Goal: Transaction & Acquisition: Purchase product/service

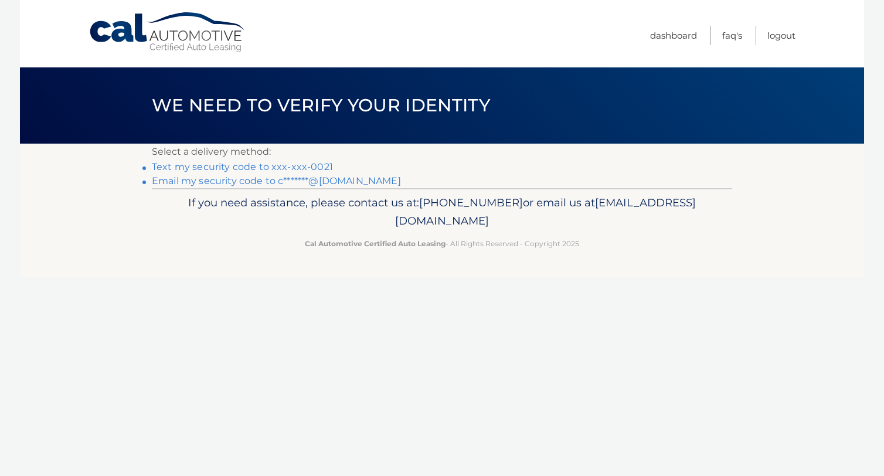
click at [300, 164] on link "Text my security code to xxx-xxx-0021" at bounding box center [242, 166] width 181 height 11
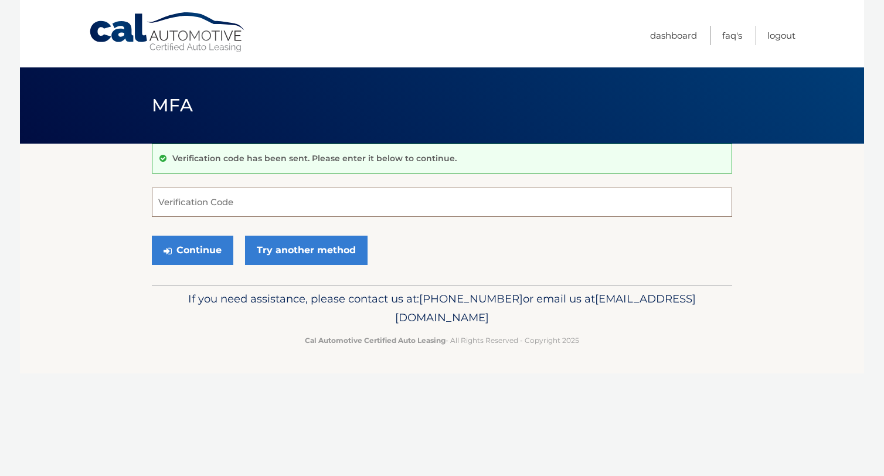
click at [283, 199] on input "Verification Code" at bounding box center [442, 202] width 580 height 29
type input "118296"
click at [193, 254] on button "Continue" at bounding box center [193, 250] width 82 height 29
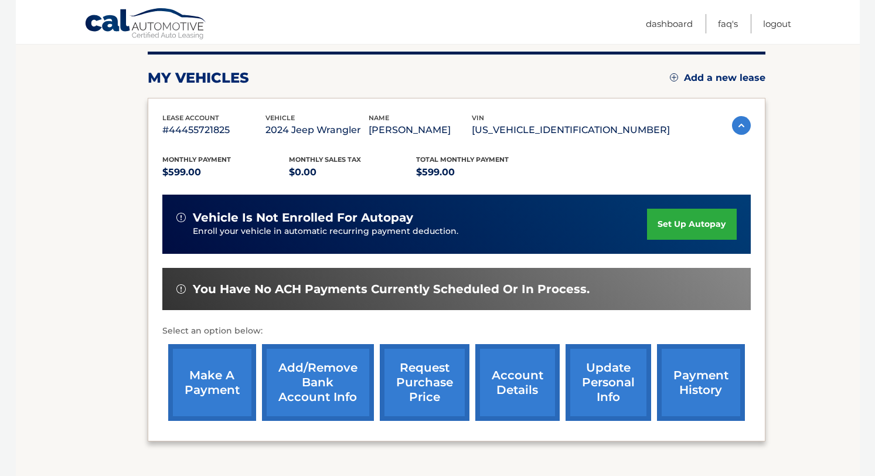
scroll to position [176, 0]
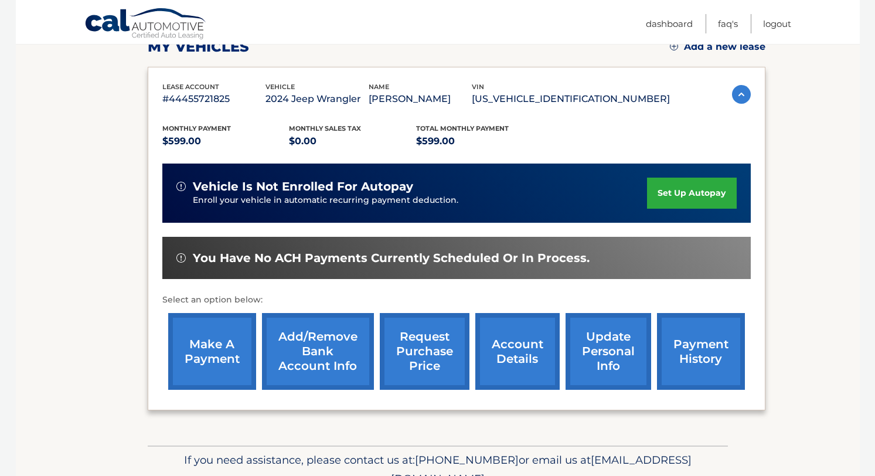
click at [215, 354] on link "make a payment" at bounding box center [212, 351] width 88 height 77
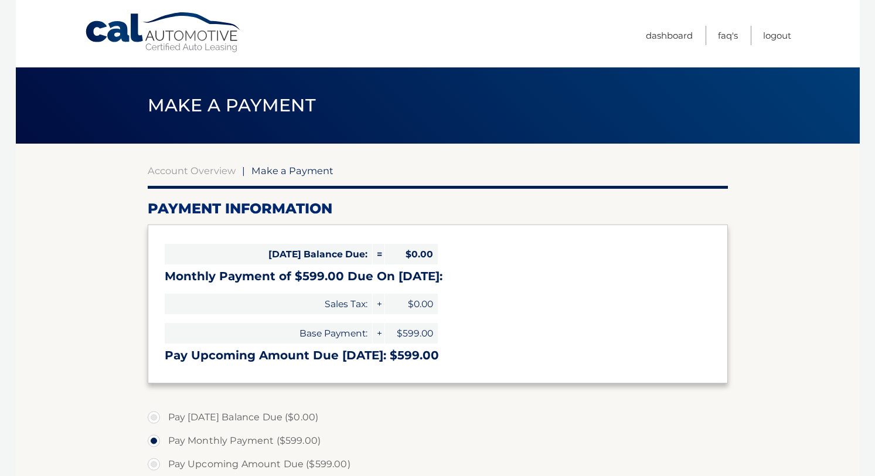
select select "MmY5MjlhODctZWU5OC00MjhiLThkY2UtMjg5YTgxYTVhZjIx"
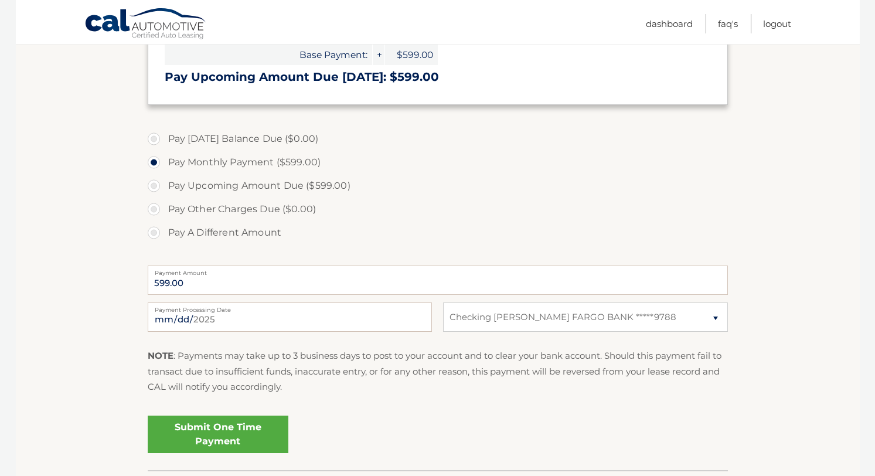
scroll to position [293, 0]
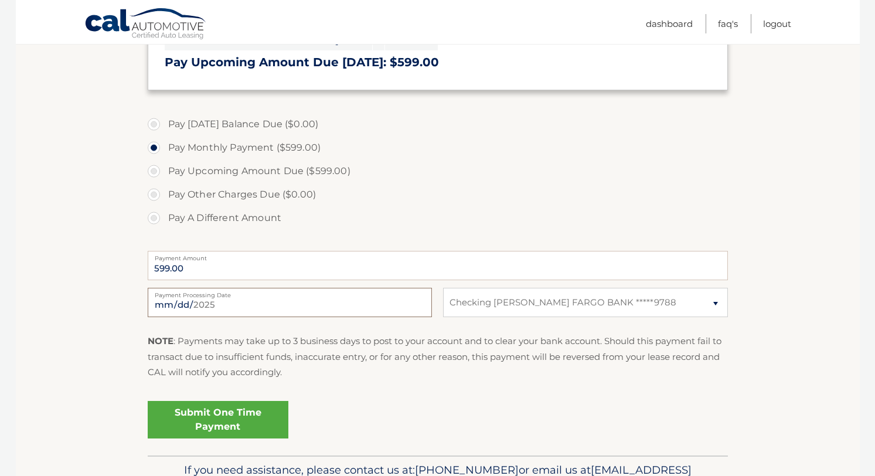
click at [199, 300] on input "2025-09-05" at bounding box center [290, 302] width 284 height 29
type input "2025-09-08"
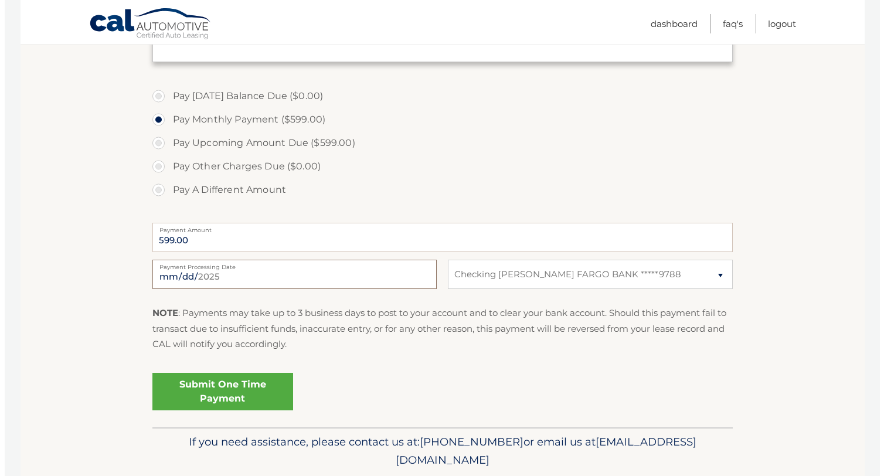
scroll to position [362, 0]
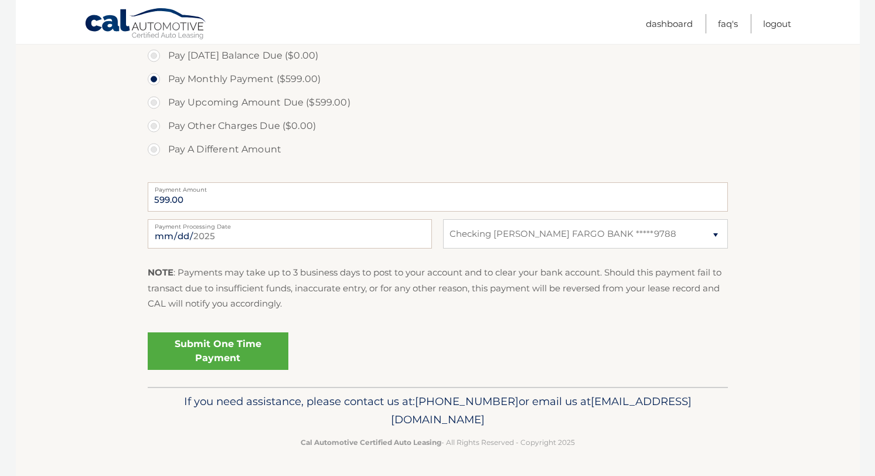
click at [245, 352] on link "Submit One Time Payment" at bounding box center [218, 351] width 141 height 38
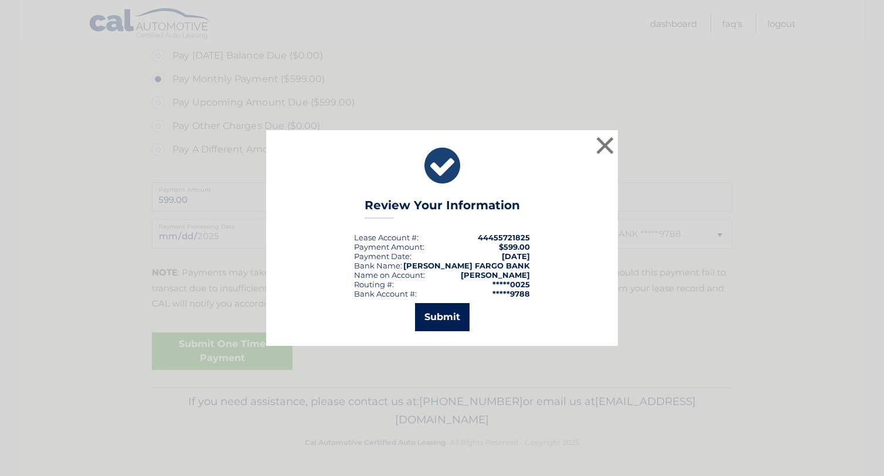
click at [456, 320] on button "Submit" at bounding box center [442, 317] width 55 height 28
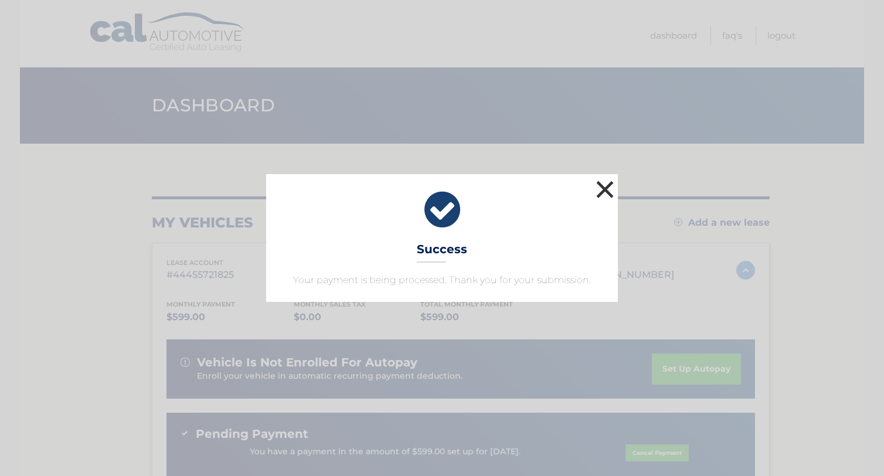
click at [603, 196] on button "×" at bounding box center [604, 189] width 23 height 23
